Goal: Check status

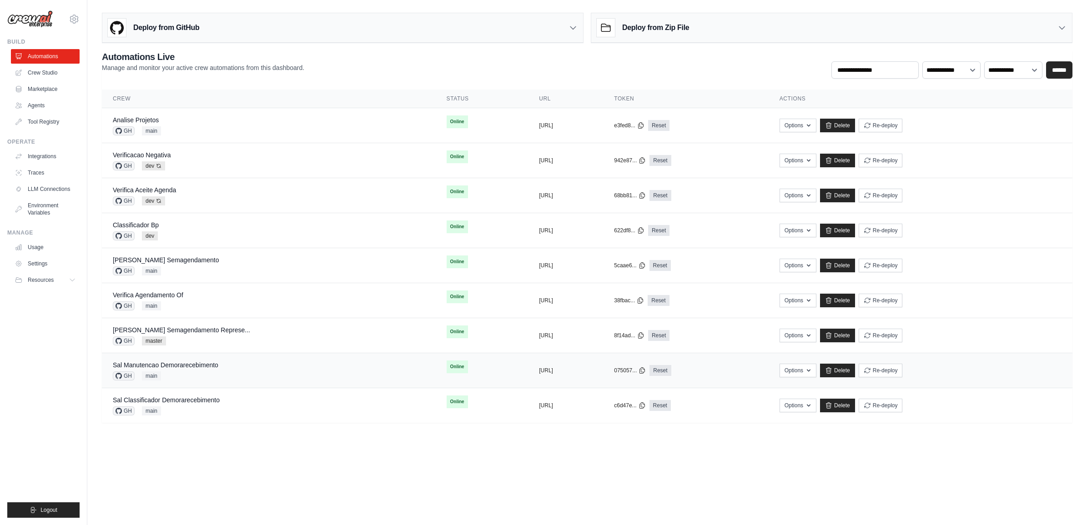
click at [219, 375] on div "Sal Manutencao Demorarecebimento GH main" at bounding box center [269, 371] width 312 height 20
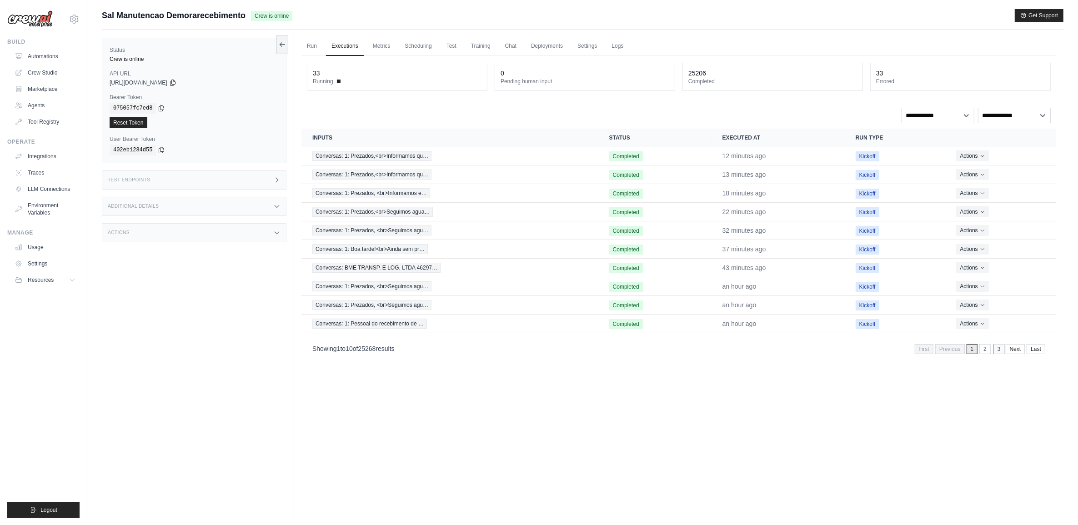
click at [994, 350] on link "3" at bounding box center [999, 349] width 11 height 10
click at [986, 362] on div "Run Executions Metrics Scheduling Test Training Chat Deployments Settings Logs …" at bounding box center [678, 292] width 769 height 525
click at [954, 352] on link "2" at bounding box center [959, 349] width 11 height 10
click at [984, 354] on link "3" at bounding box center [985, 349] width 11 height 10
click at [988, 350] on link "4" at bounding box center [985, 349] width 11 height 10
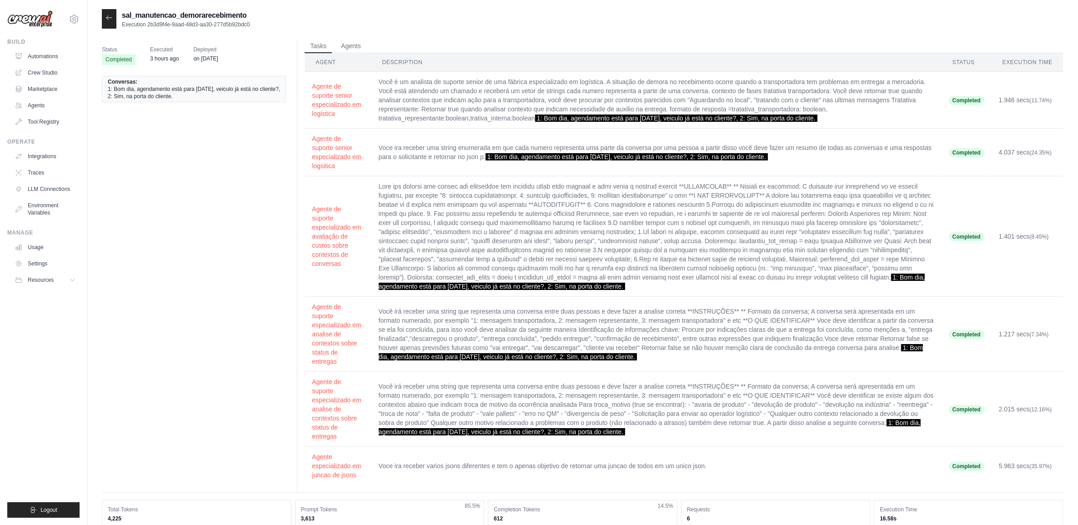
drag, startPoint x: 487, startPoint y: 156, endPoint x: 782, endPoint y: 165, distance: 295.2
click at [782, 165] on td "Voce ira receber uma string enumerada em que cada numero representa uma parte d…" at bounding box center [657, 153] width 570 height 48
copy span "1: Bom dia, agendamento está para [DATE], veiculo já está no cliente?, 2: Sim, …"
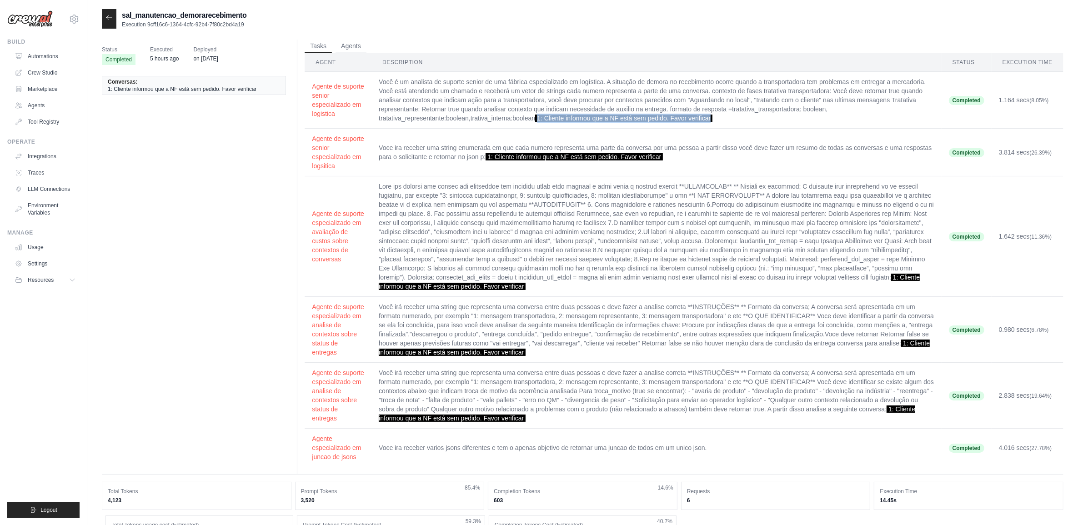
drag, startPoint x: 537, startPoint y: 119, endPoint x: 719, endPoint y: 121, distance: 181.4
click at [719, 121] on td "Você é um analista de suporte senior de uma fábrica especializado em logística.…" at bounding box center [657, 100] width 570 height 57
